Goal: Use online tool/utility

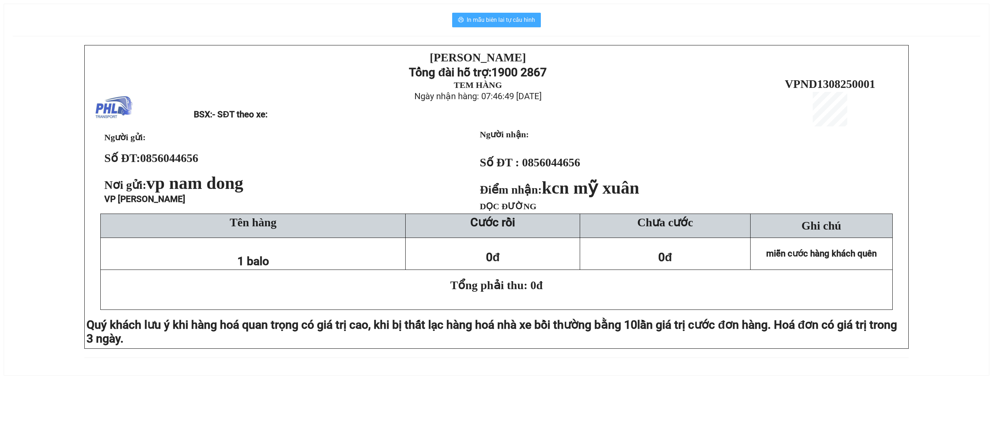
click at [506, 16] on span "In mẫu biên lai tự cấu hình" at bounding box center [501, 19] width 68 height 9
